Goal: Information Seeking & Learning: Learn about a topic

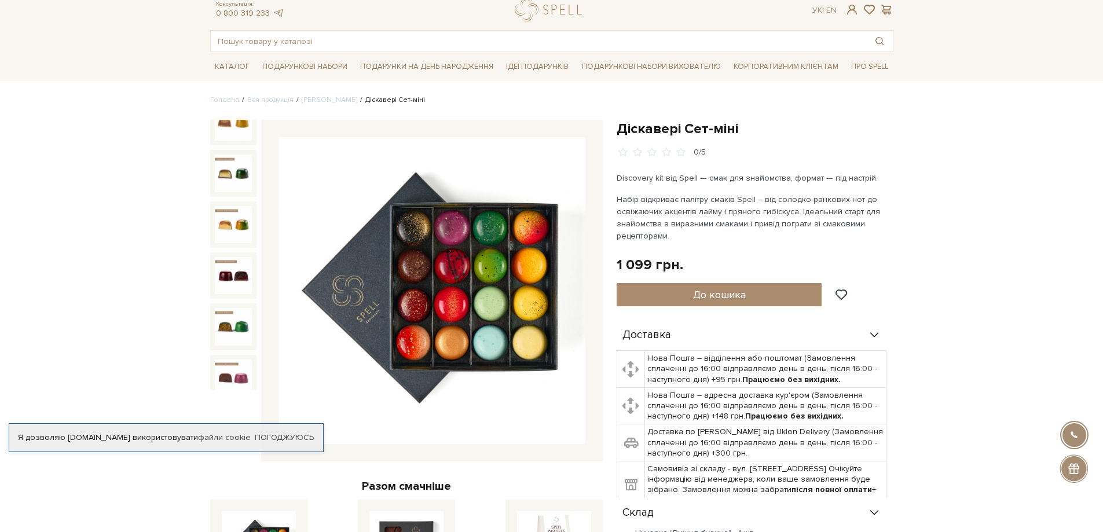
scroll to position [58, 0]
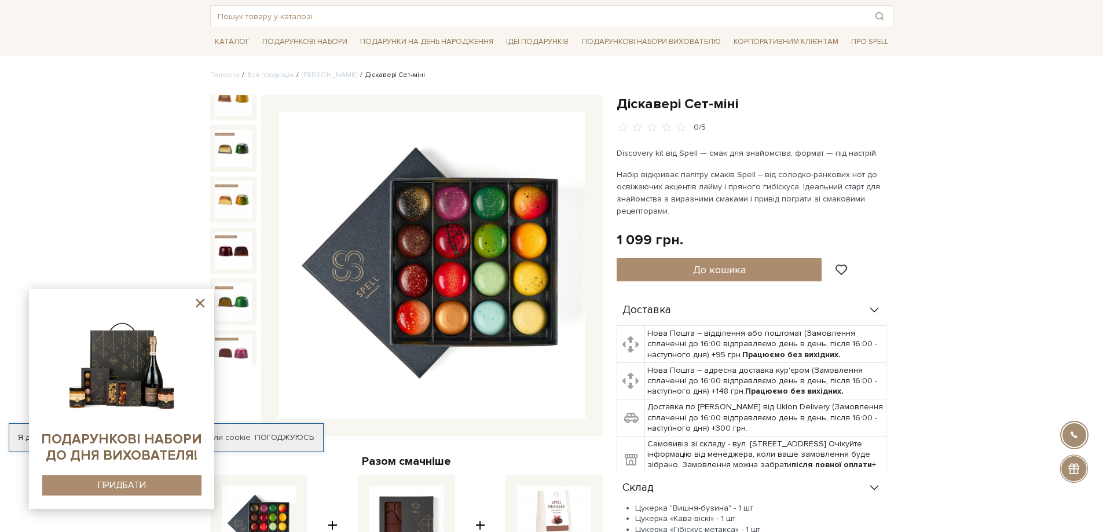
click at [452, 280] on img at bounding box center [431, 265] width 307 height 307
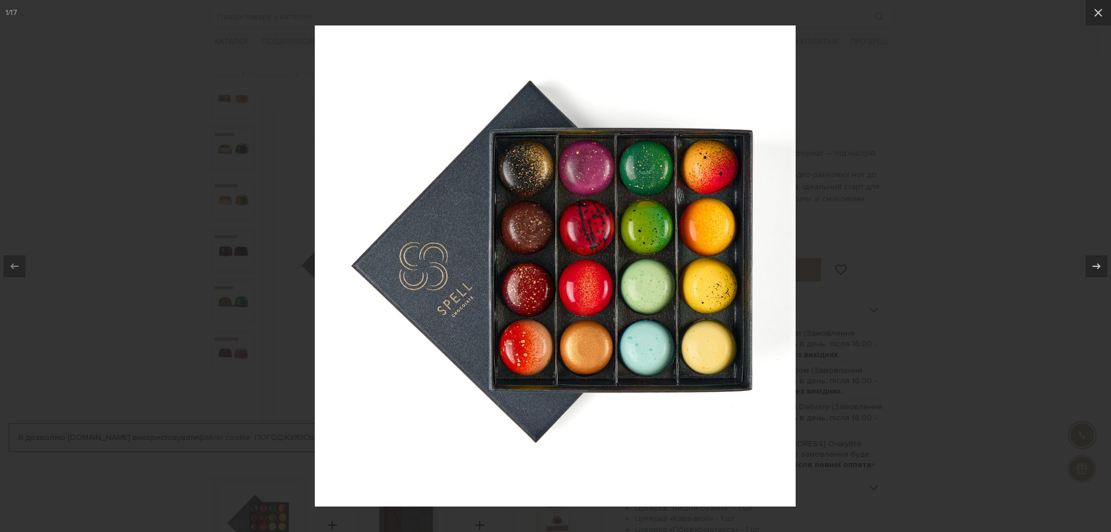
click at [560, 278] on img at bounding box center [555, 265] width 481 height 481
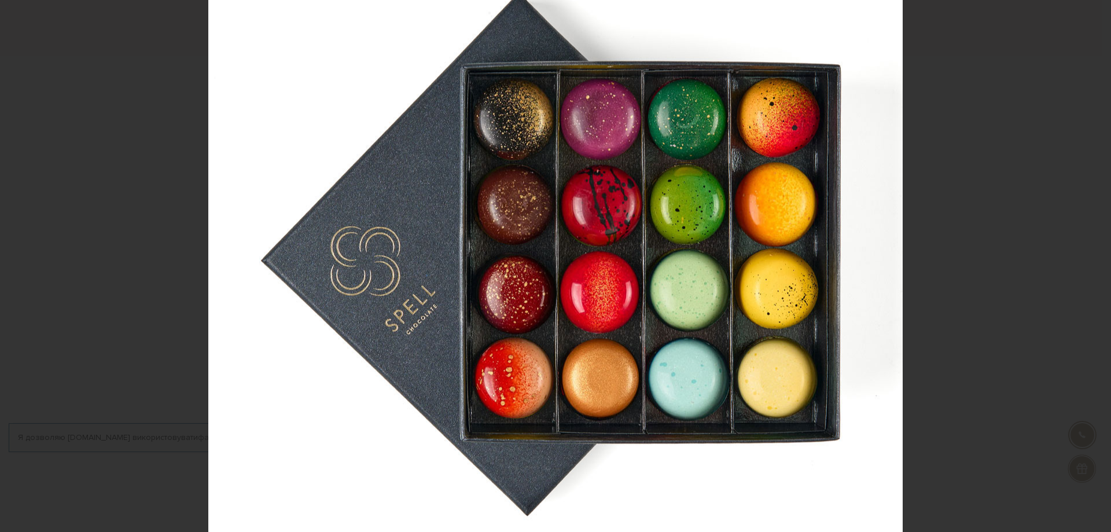
click at [560, 278] on img at bounding box center [555, 260] width 695 height 695
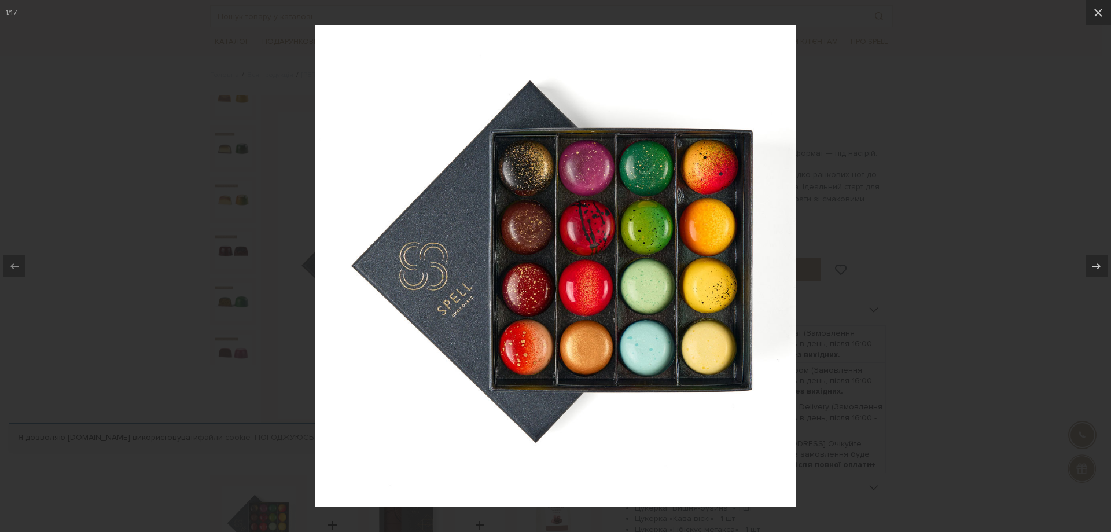
click at [969, 337] on div at bounding box center [555, 266] width 1111 height 532
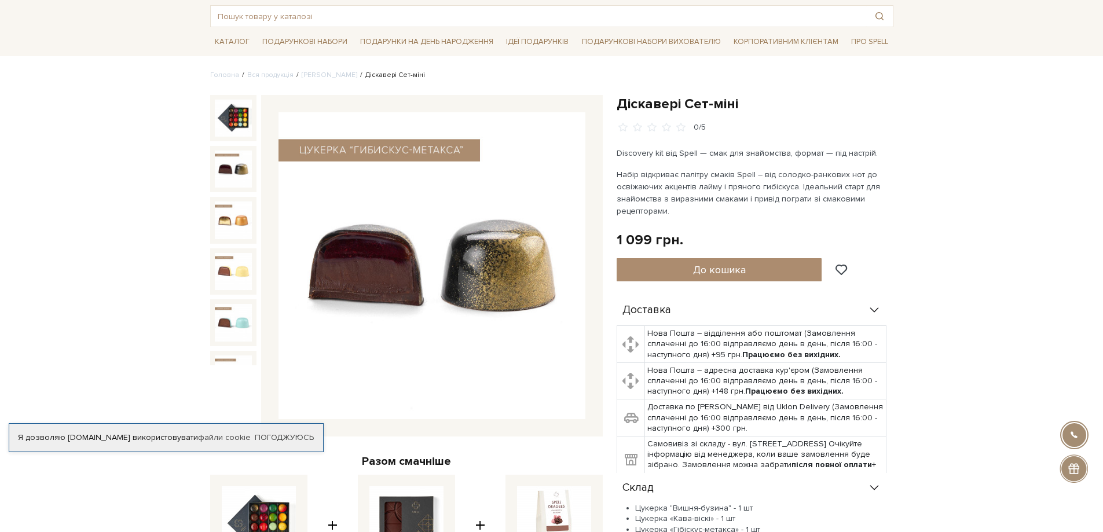
click at [226, 177] on img at bounding box center [233, 169] width 37 height 37
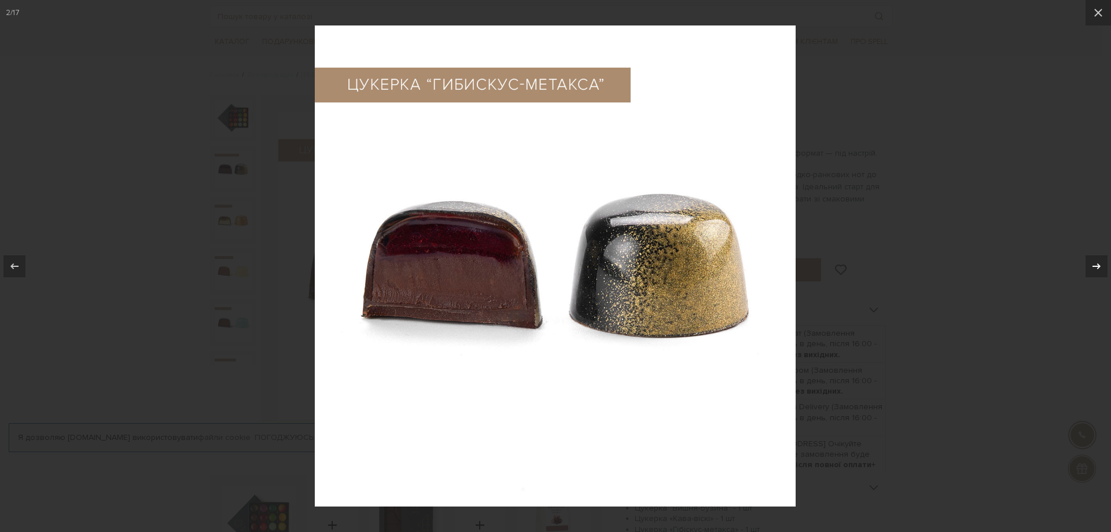
click at [1089, 265] on div at bounding box center [1097, 266] width 22 height 22
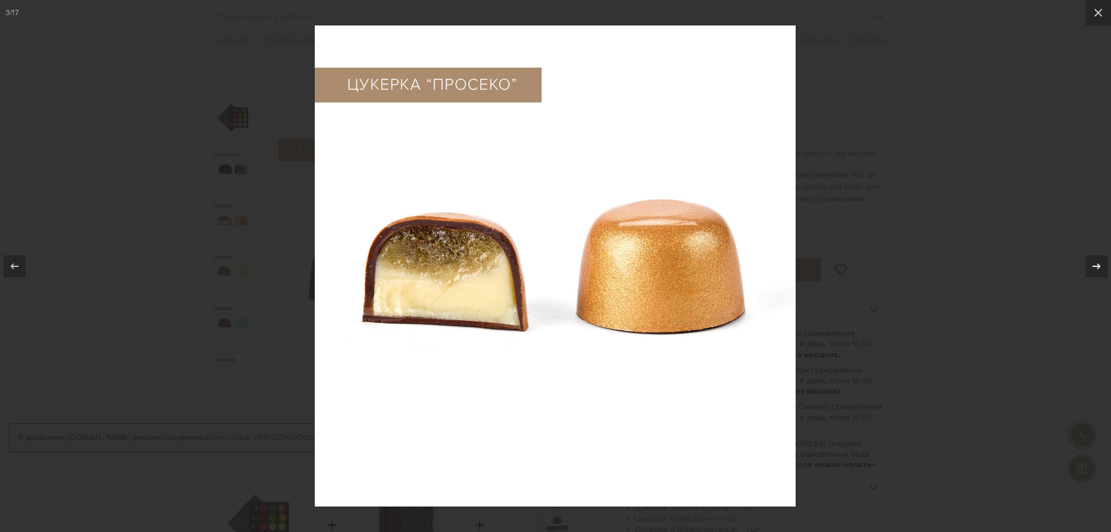
click at [1089, 265] on div at bounding box center [1097, 266] width 22 height 22
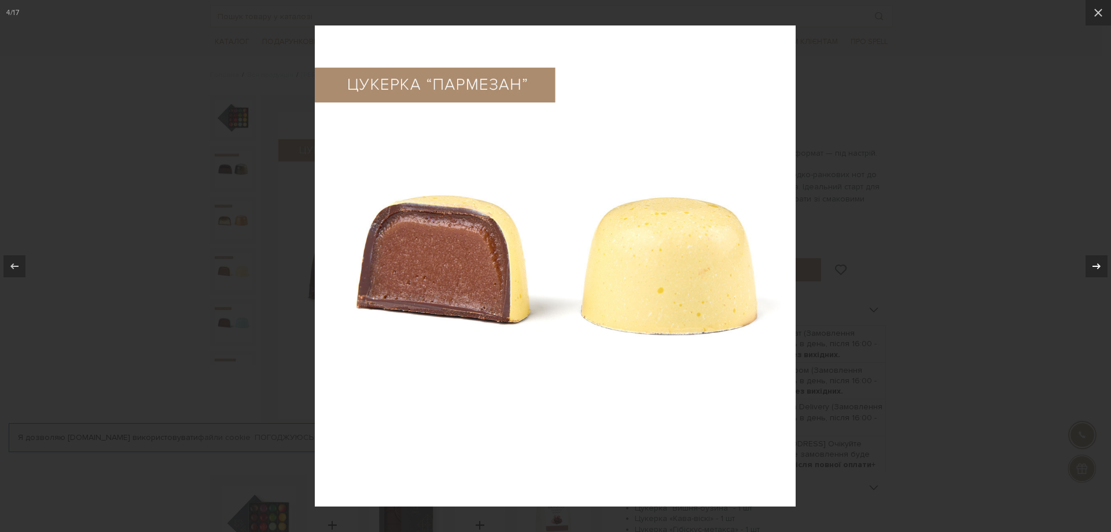
click at [1089, 265] on div at bounding box center [1097, 266] width 22 height 22
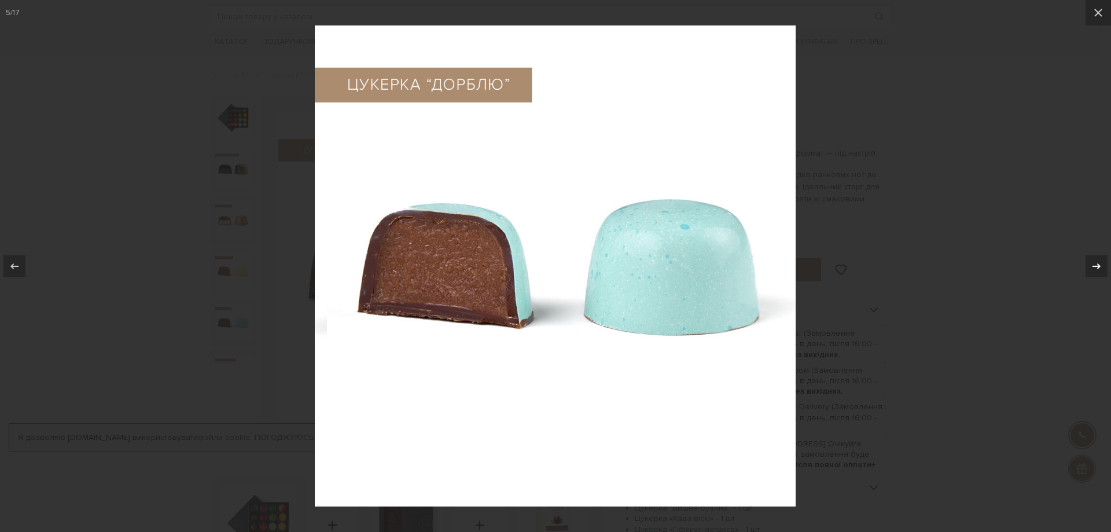
click at [1089, 265] on div at bounding box center [1097, 266] width 22 height 22
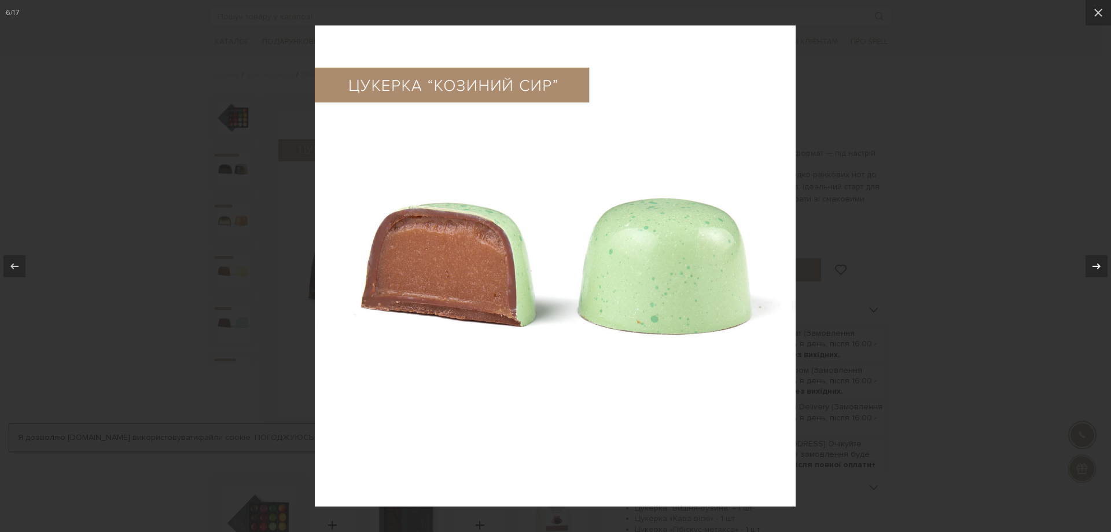
click at [1089, 265] on div at bounding box center [1097, 266] width 22 height 22
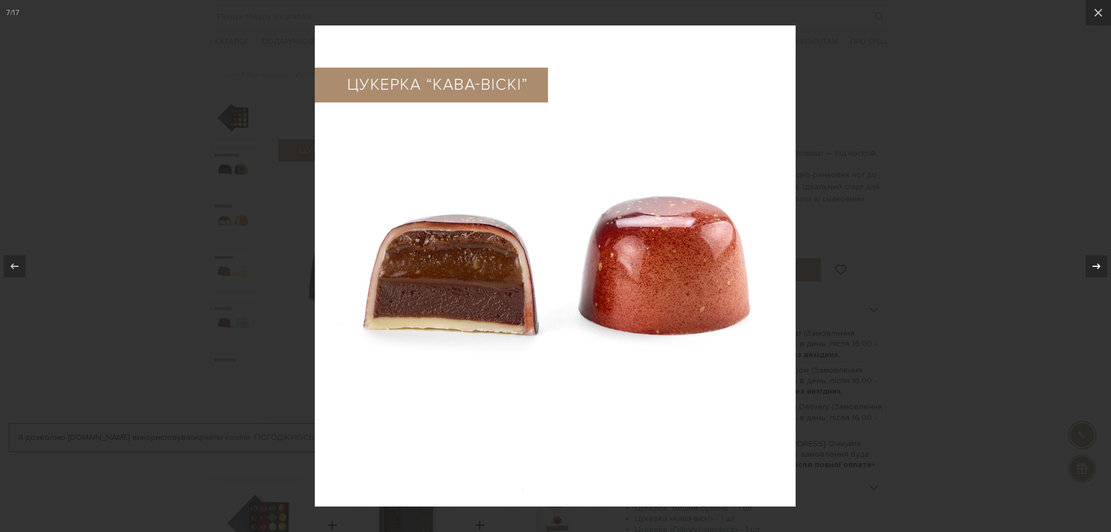
click at [1089, 265] on div at bounding box center [1097, 266] width 22 height 22
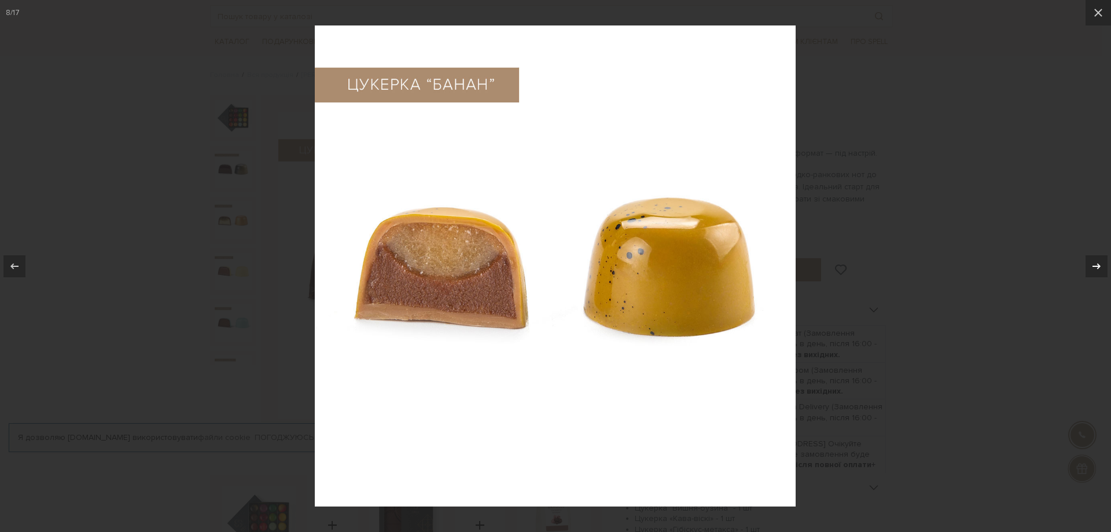
click at [1089, 265] on div at bounding box center [1097, 266] width 22 height 22
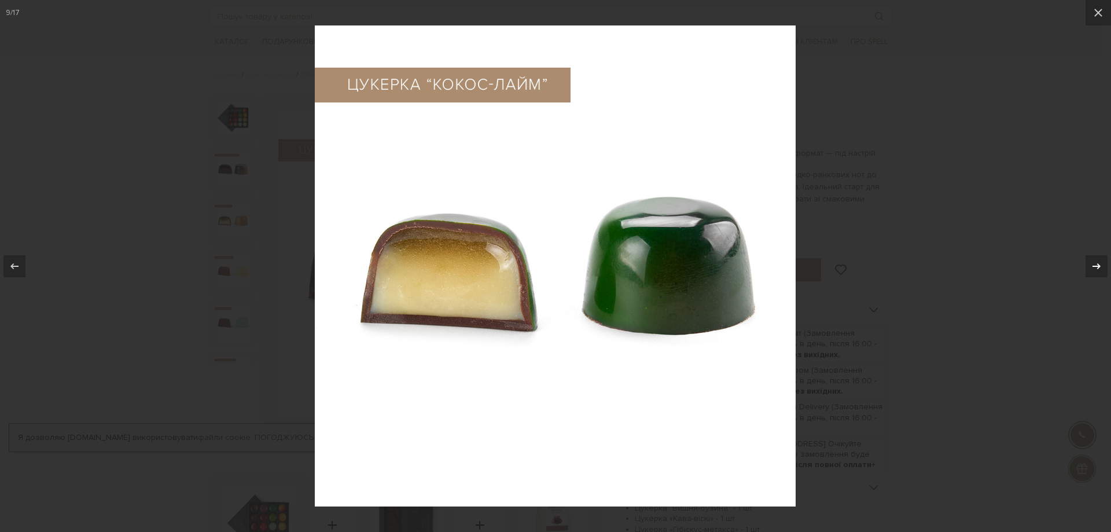
click at [1089, 265] on div at bounding box center [1097, 266] width 22 height 22
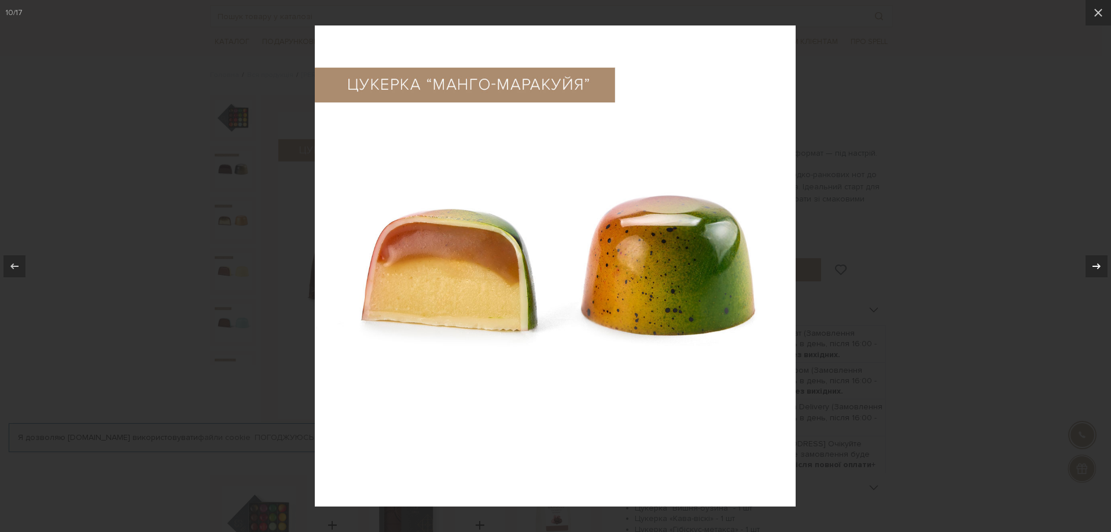
click at [1089, 265] on div at bounding box center [1097, 266] width 22 height 22
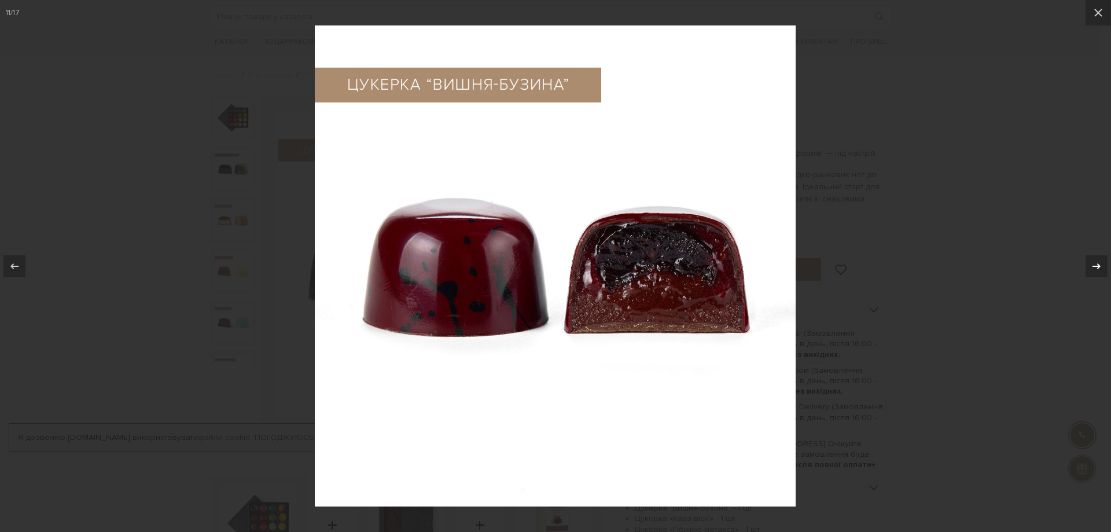
click at [1089, 265] on div at bounding box center [1097, 266] width 22 height 22
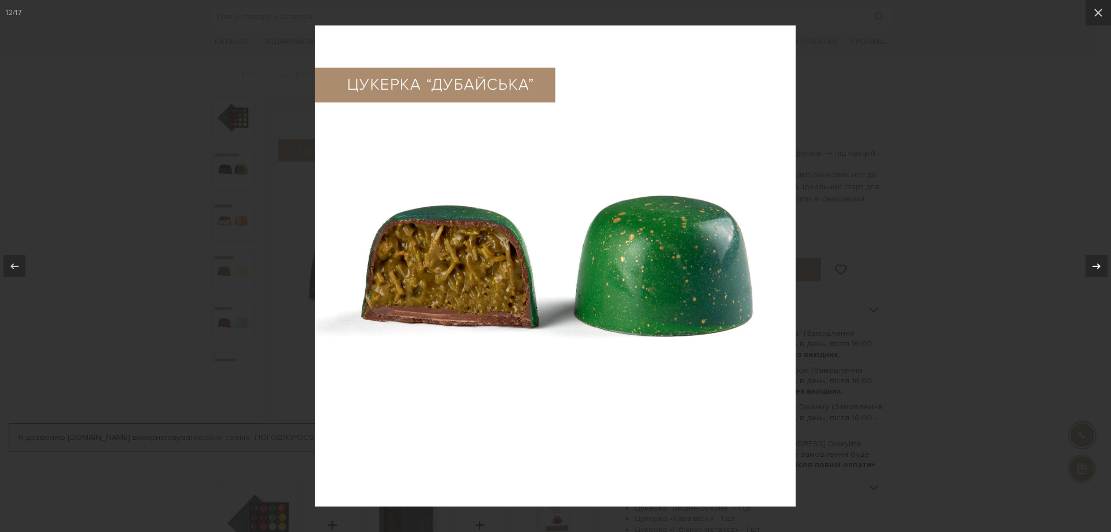
click at [1089, 265] on div at bounding box center [1097, 266] width 22 height 22
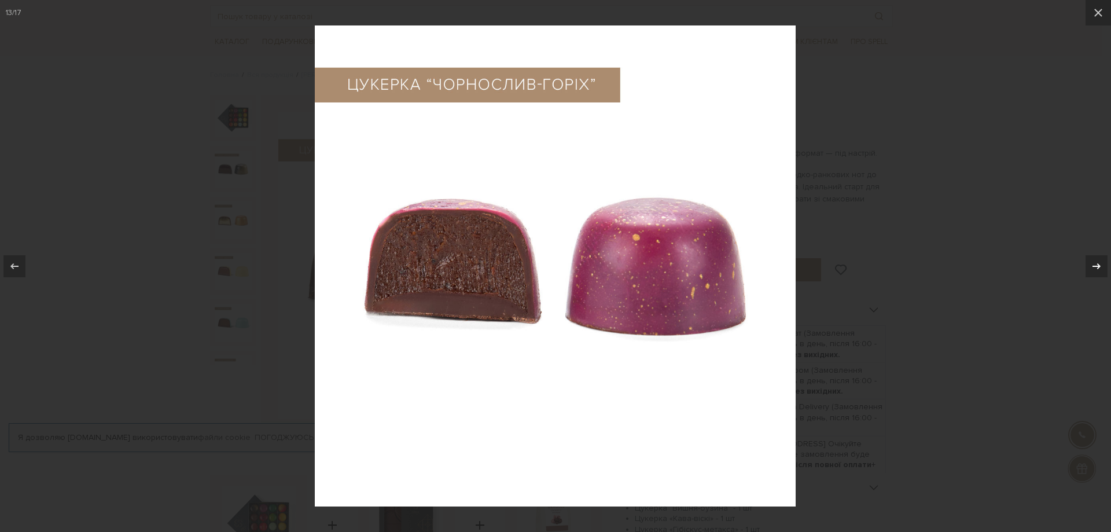
click at [1089, 265] on div at bounding box center [1097, 266] width 22 height 22
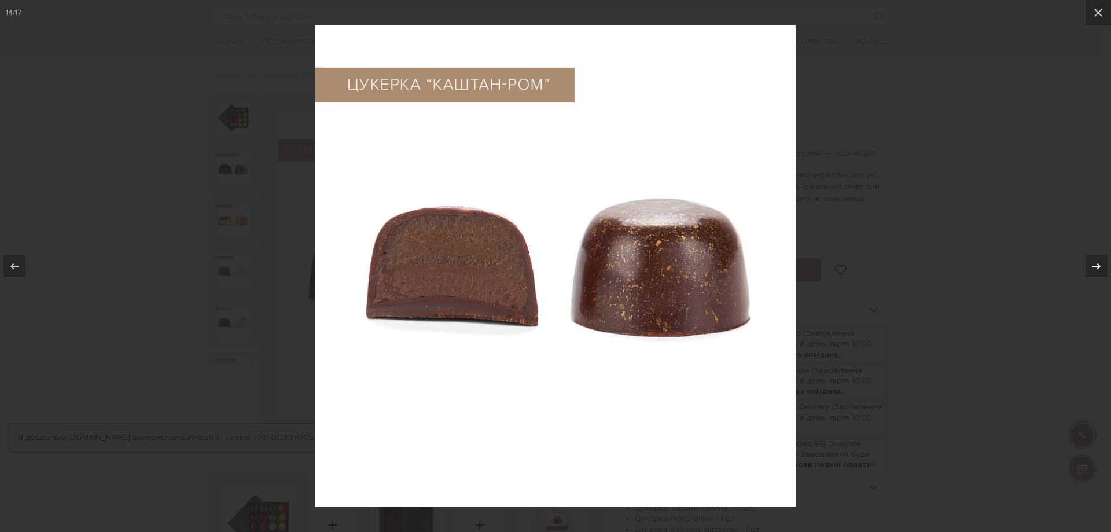
click at [1089, 265] on div at bounding box center [1097, 266] width 22 height 22
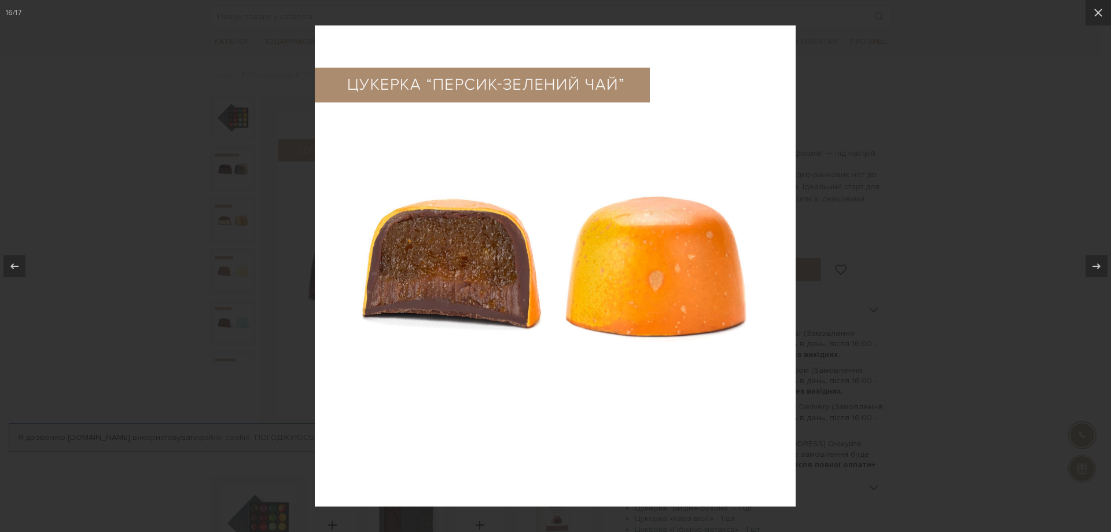
click at [1005, 296] on div at bounding box center [555, 266] width 1111 height 532
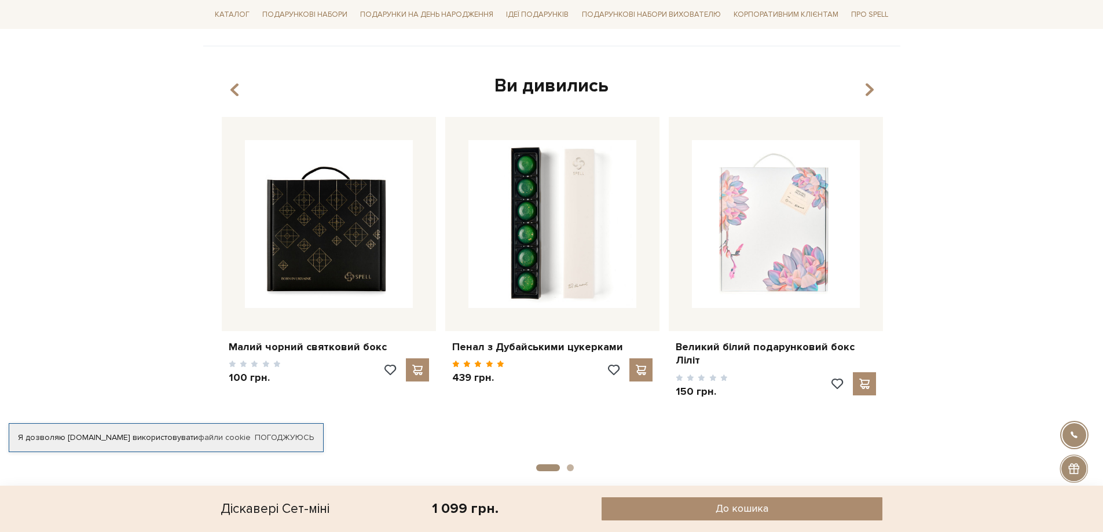
scroll to position [868, 0]
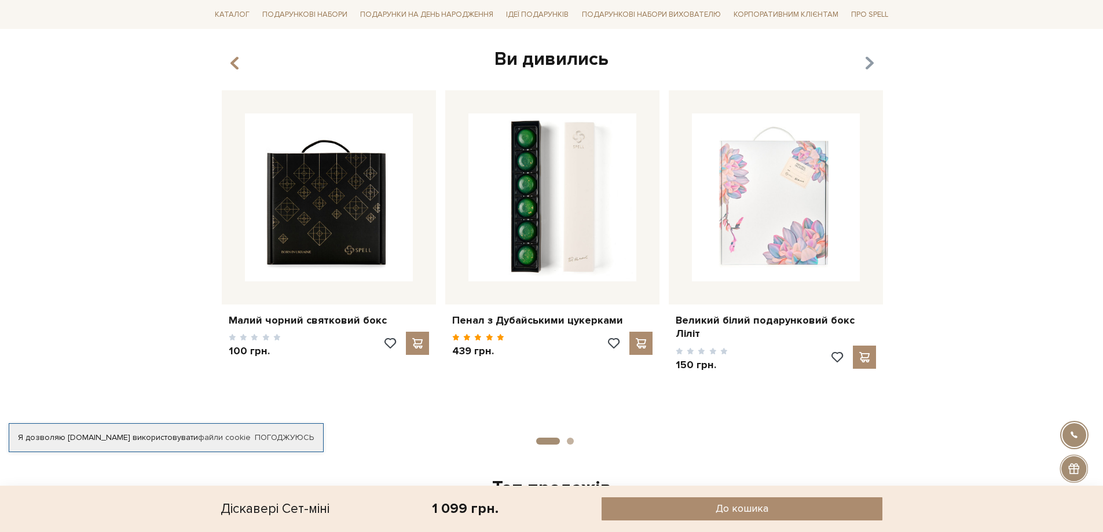
click at [866, 68] on icon "button" at bounding box center [869, 63] width 10 height 20
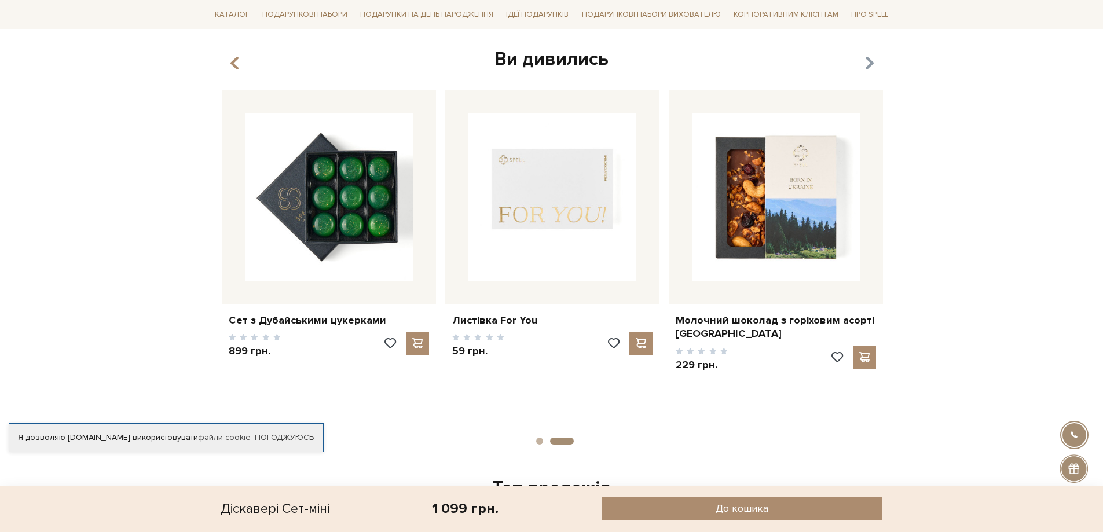
click at [867, 61] on icon "button" at bounding box center [869, 63] width 10 height 20
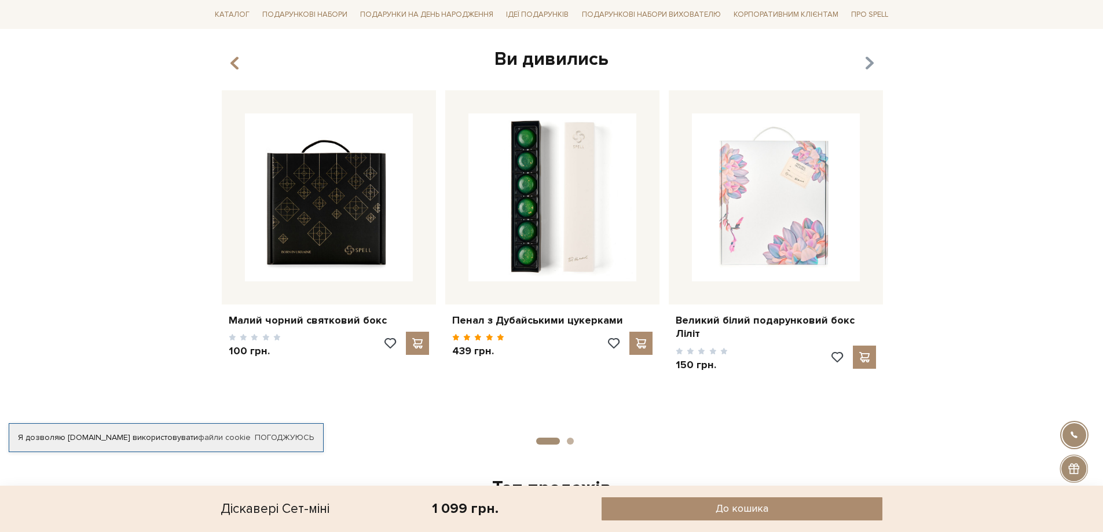
click at [867, 61] on icon "button" at bounding box center [869, 63] width 10 height 20
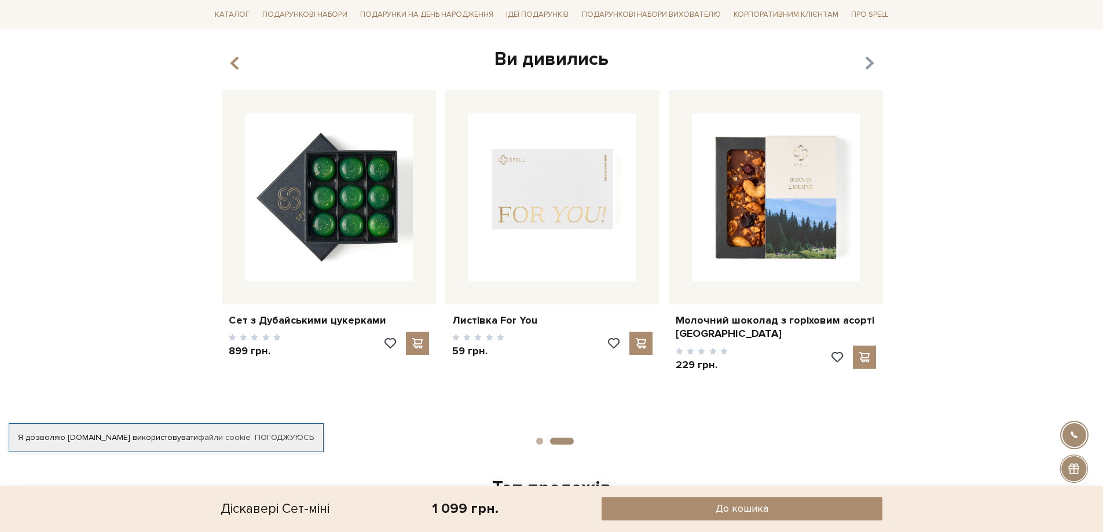
click at [867, 61] on icon "button" at bounding box center [869, 63] width 10 height 20
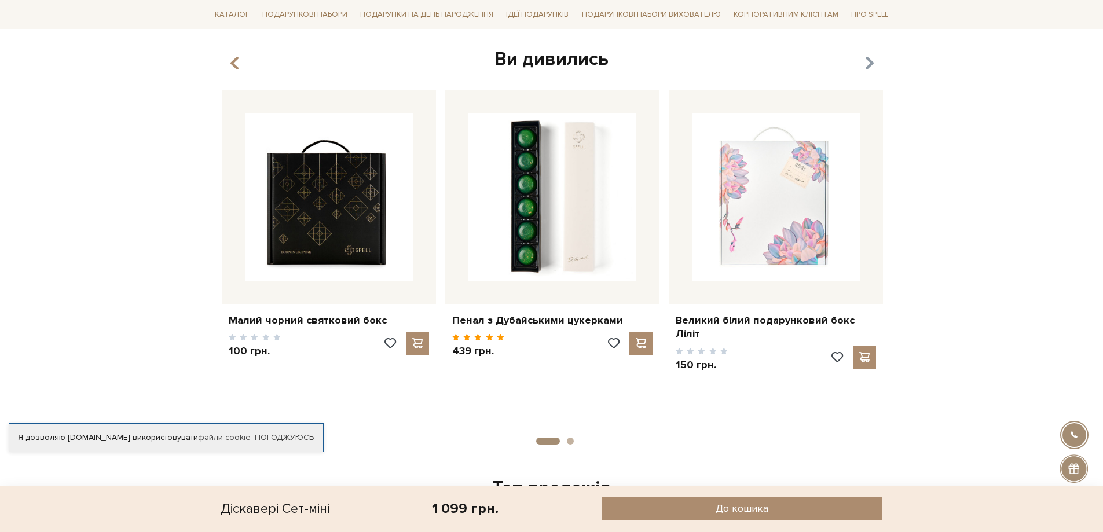
click at [867, 61] on icon "button" at bounding box center [869, 63] width 10 height 20
